Goal: Task Accomplishment & Management: Complete application form

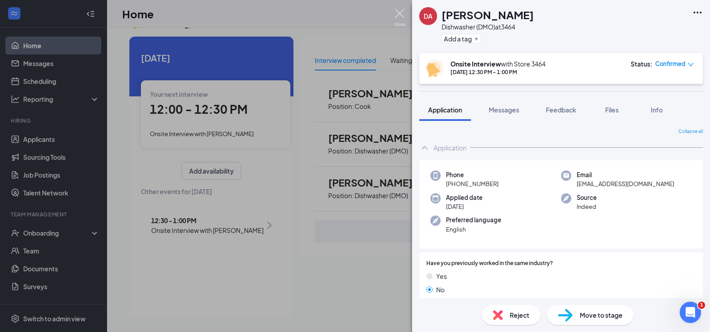
click at [402, 12] on img at bounding box center [399, 17] width 11 height 17
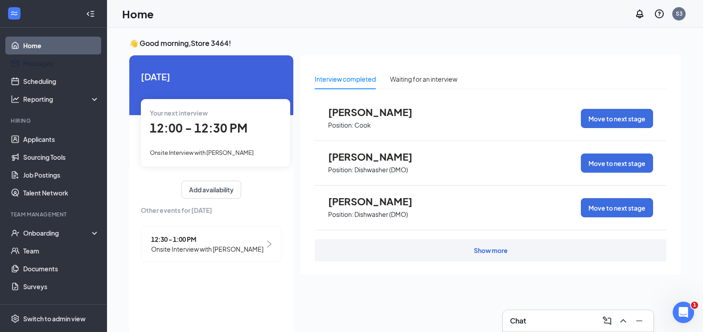
click at [38, 45] on link "Home" at bounding box center [61, 46] width 76 height 18
click at [54, 78] on link "Scheduling" at bounding box center [61, 81] width 76 height 18
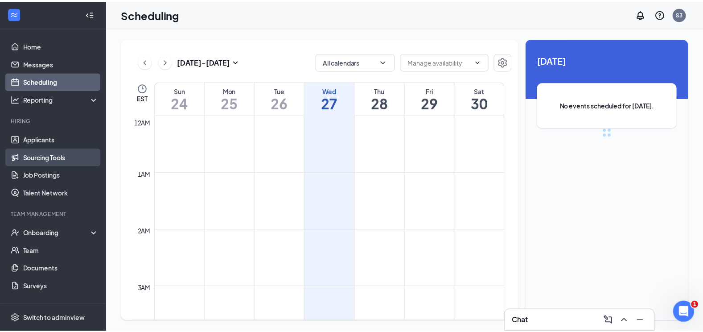
scroll to position [438, 0]
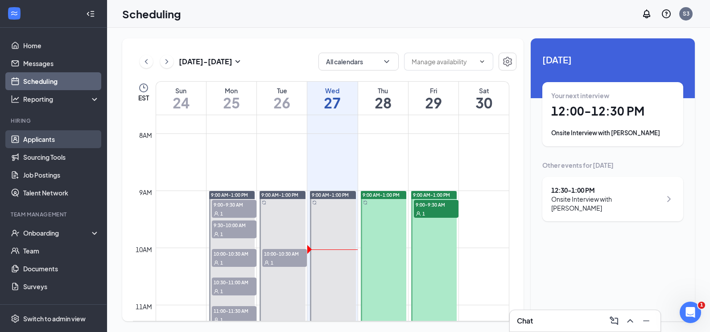
click at [41, 139] on link "Applicants" at bounding box center [61, 139] width 76 height 18
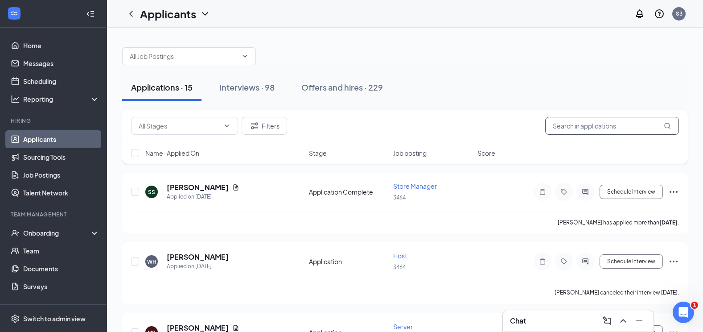
click at [574, 129] on input "text" at bounding box center [612, 126] width 134 height 18
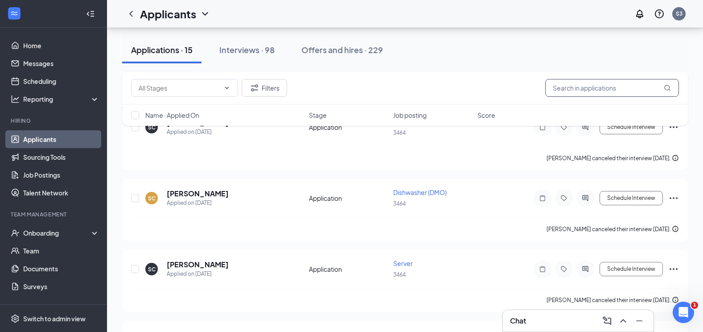
scroll to position [713, 0]
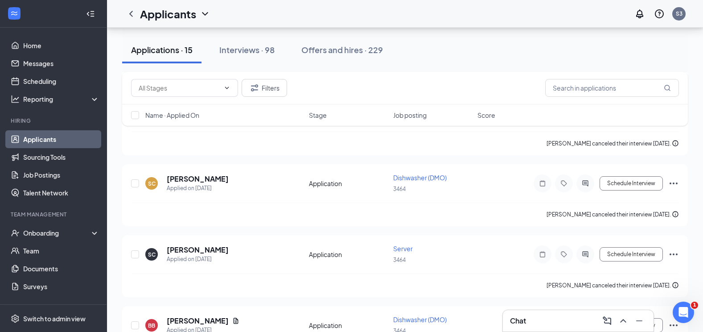
click at [565, 99] on div "Filters" at bounding box center [405, 88] width 566 height 33
click at [560, 83] on input "text" at bounding box center [612, 88] width 134 height 18
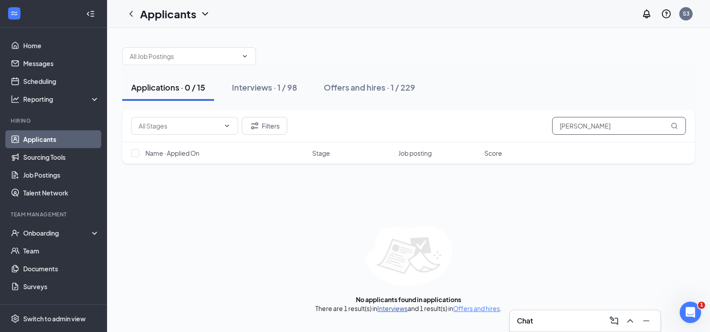
type input "[PERSON_NAME]"
click at [395, 310] on link "Interviews" at bounding box center [392, 308] width 30 height 8
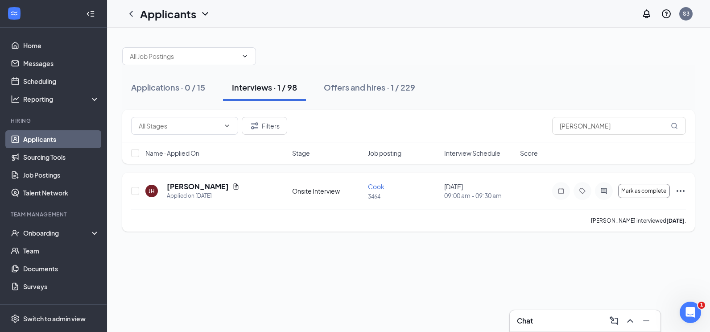
click at [682, 186] on icon "Ellipses" at bounding box center [680, 190] width 11 height 11
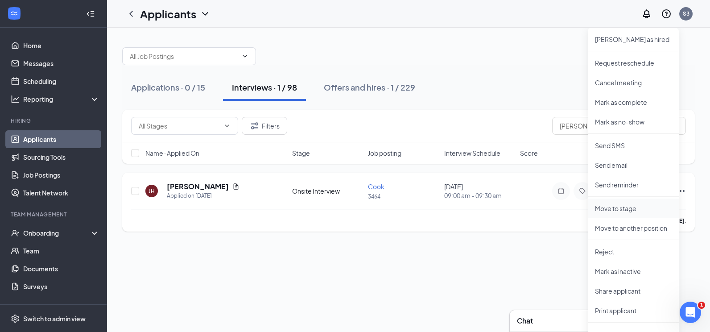
click at [621, 211] on p "Move to stage" at bounding box center [633, 208] width 77 height 9
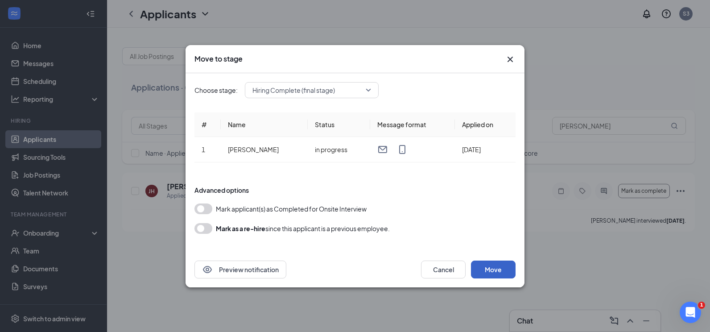
click at [509, 271] on button "Move" at bounding box center [493, 269] width 45 height 18
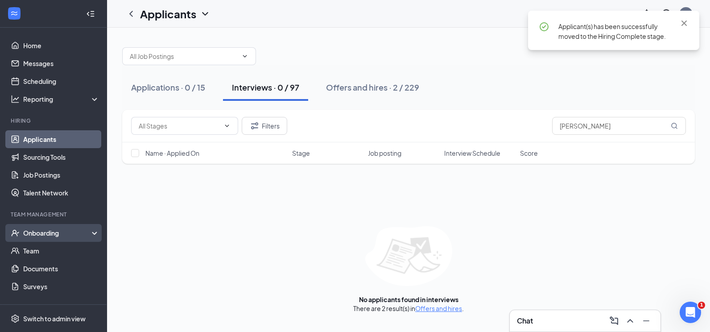
click at [48, 234] on div "Onboarding" at bounding box center [57, 232] width 69 height 9
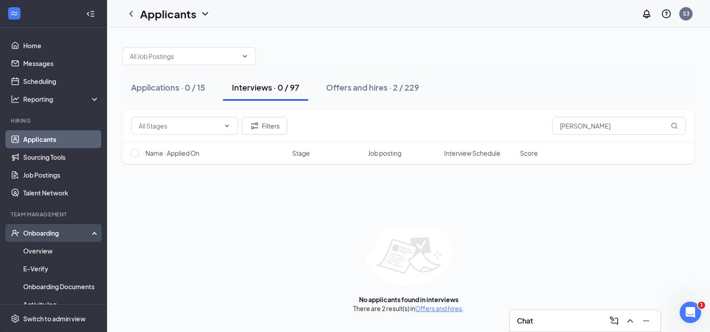
click at [52, 236] on div "Onboarding" at bounding box center [57, 232] width 69 height 9
click at [54, 284] on link "Onboarding Documents" at bounding box center [61, 286] width 76 height 18
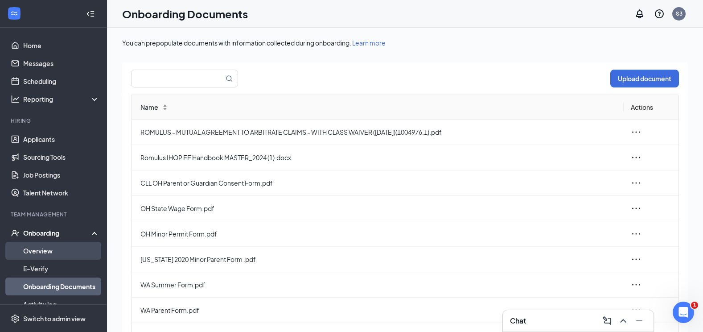
click at [46, 255] on link "Overview" at bounding box center [61, 251] width 76 height 18
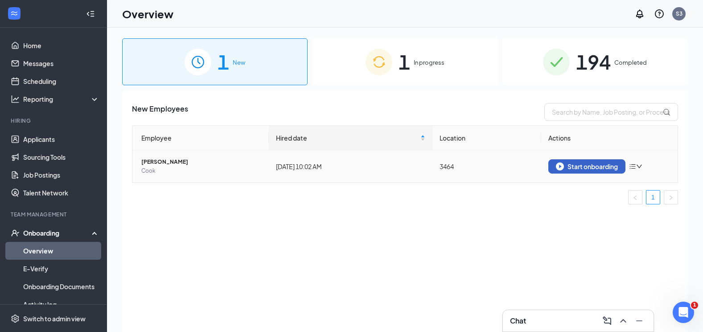
click at [596, 161] on button "Start onboarding" at bounding box center [586, 166] width 77 height 14
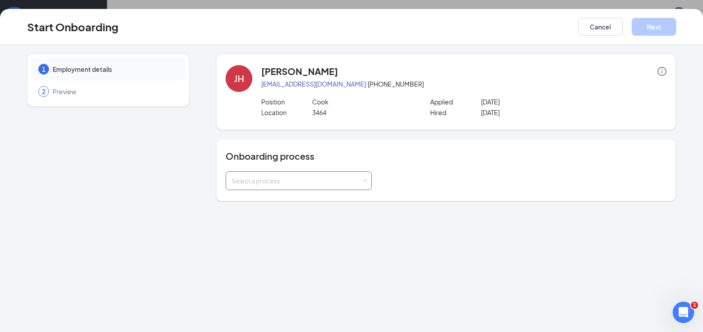
click at [309, 173] on div "Select a process" at bounding box center [298, 181] width 135 height 18
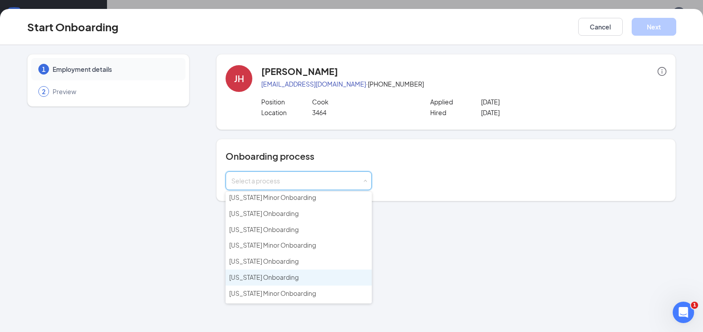
scroll to position [134, 0]
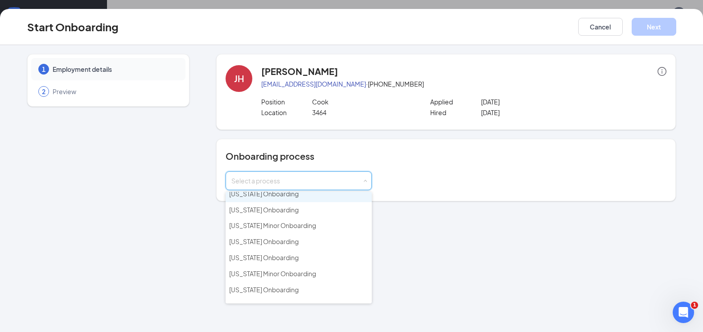
click at [288, 198] on li "[US_STATE] Onboarding" at bounding box center [299, 194] width 146 height 16
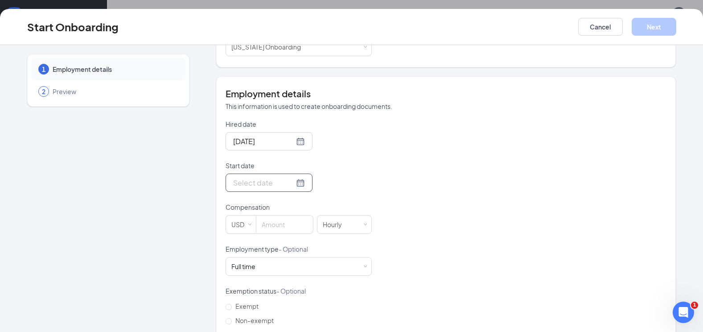
click at [294, 181] on div at bounding box center [269, 182] width 87 height 18
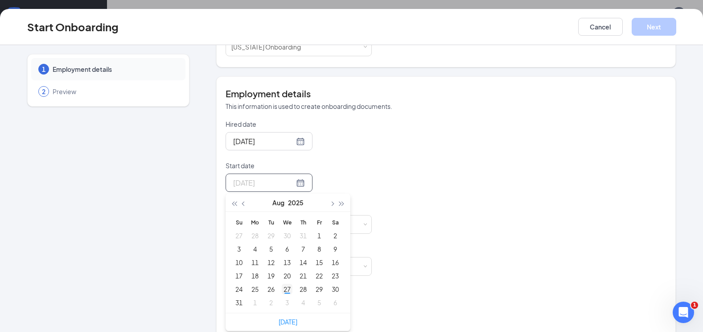
type input "[DATE]"
click at [284, 286] on div "27" at bounding box center [287, 289] width 11 height 11
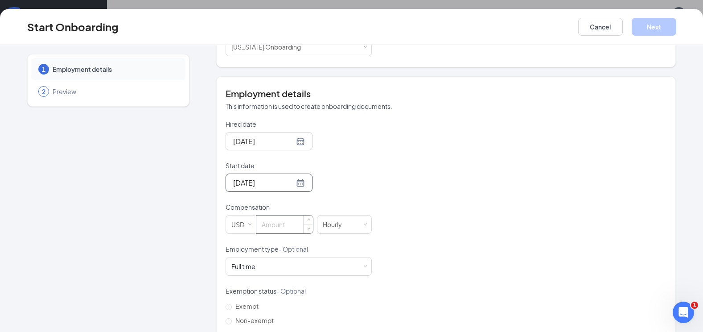
click at [268, 226] on input at bounding box center [284, 224] width 57 height 18
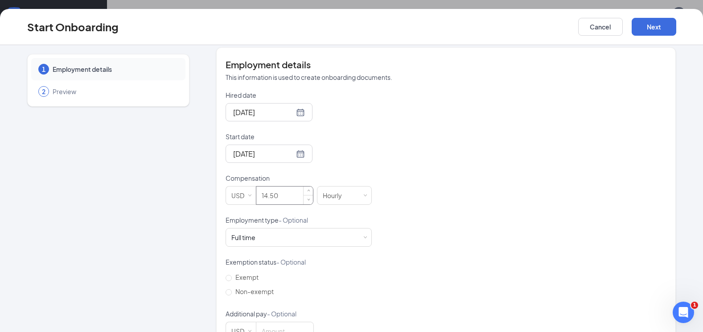
scroll to position [178, 0]
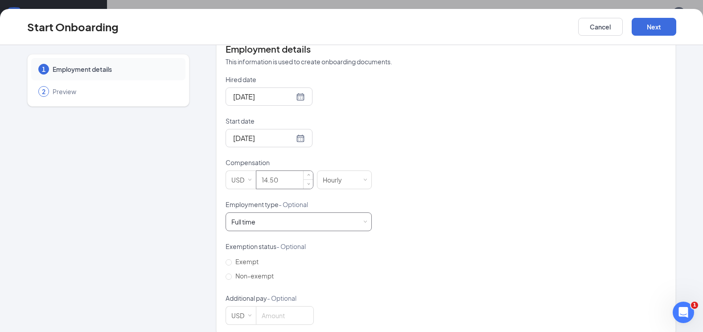
type input "14.5"
click at [275, 222] on div "Full time Works 30+ hours per week and is reasonably expected to work" at bounding box center [298, 222] width 135 height 18
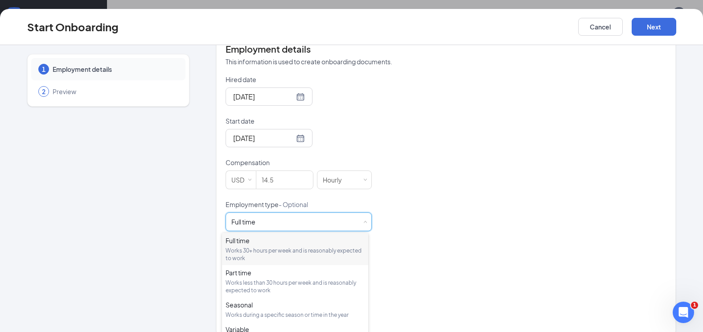
click at [452, 236] on div "Hired date [DATE] Start date [DATE] [DATE] Su Mo Tu We Th Fr Sa 27 28 29 30 31 …" at bounding box center [446, 200] width 441 height 250
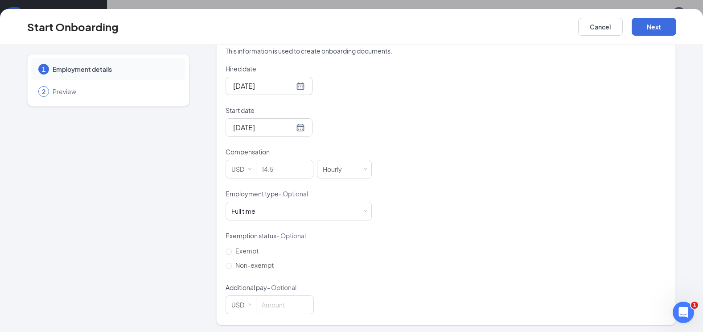
scroll to position [191, 0]
click at [359, 206] on div "Full time Works 30+ hours per week and is reasonably expected to work" at bounding box center [298, 209] width 135 height 18
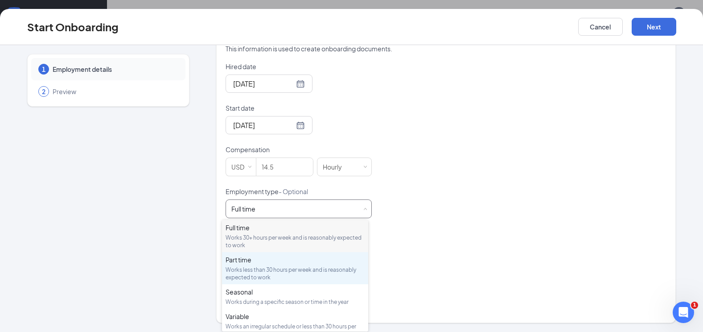
click at [319, 263] on div "Part time" at bounding box center [295, 259] width 139 height 9
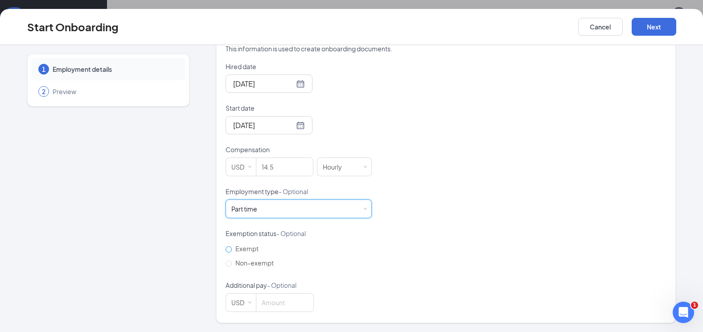
click at [249, 251] on span "Exempt" at bounding box center [247, 248] width 30 height 8
click at [232, 251] on input "Exempt" at bounding box center [229, 249] width 6 height 6
radio input "true"
click at [646, 32] on button "Next" at bounding box center [654, 27] width 45 height 18
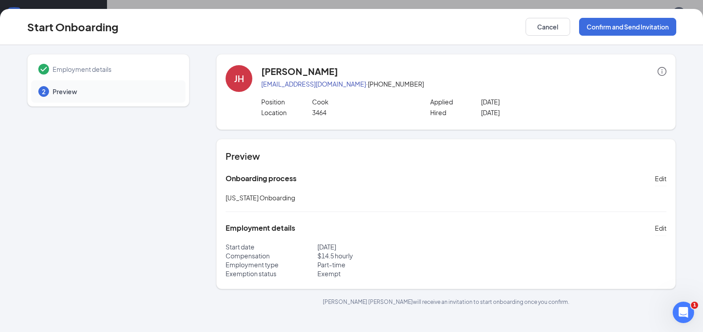
scroll to position [0, 0]
click at [642, 21] on button "Confirm and Send Invitation" at bounding box center [627, 27] width 97 height 18
